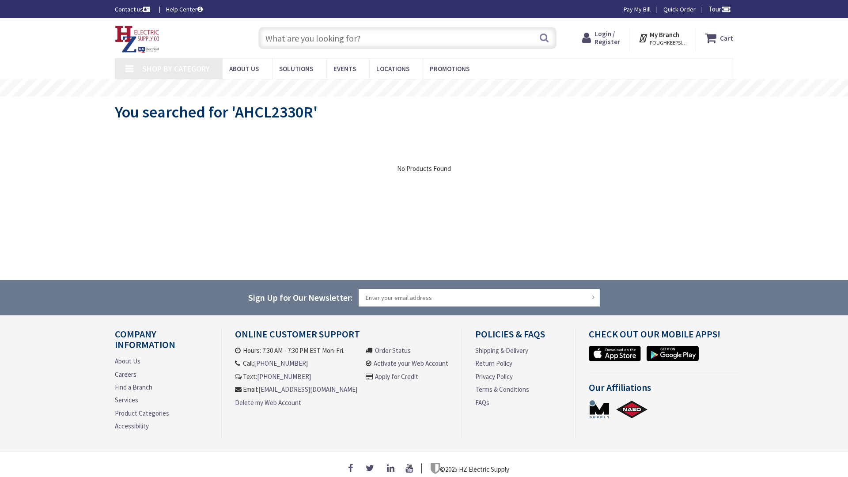
type input "Fourth [PERSON_NAME], [STREET_ADDRESS]"
